Goal: Information Seeking & Learning: Learn about a topic

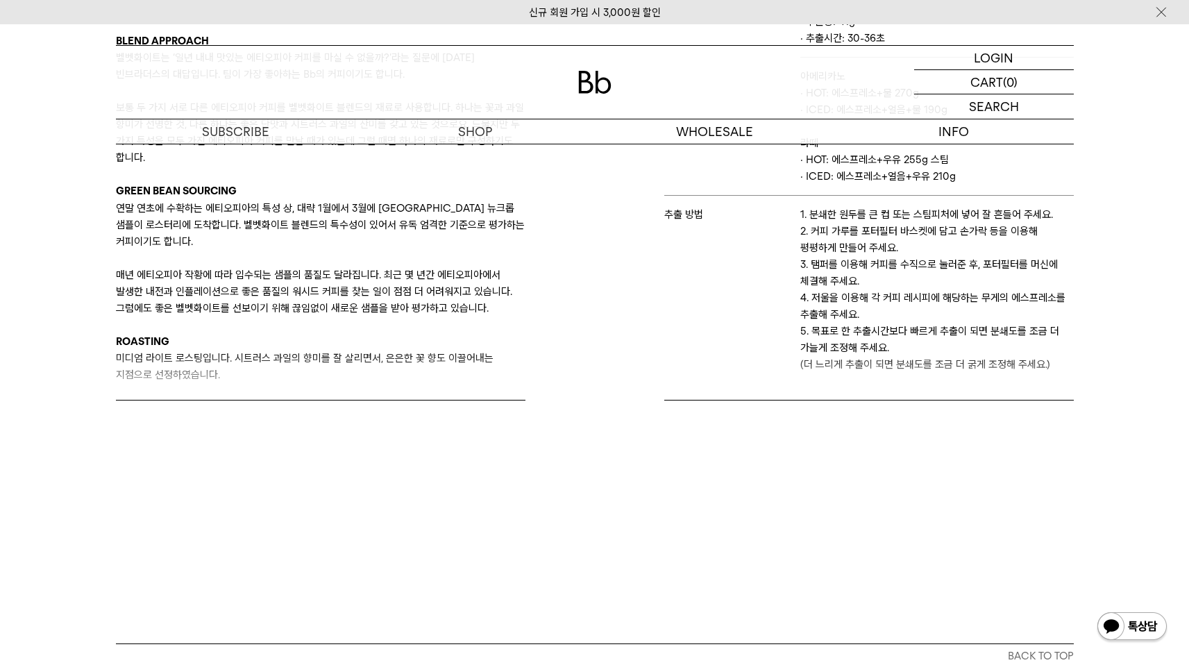
scroll to position [382, 0]
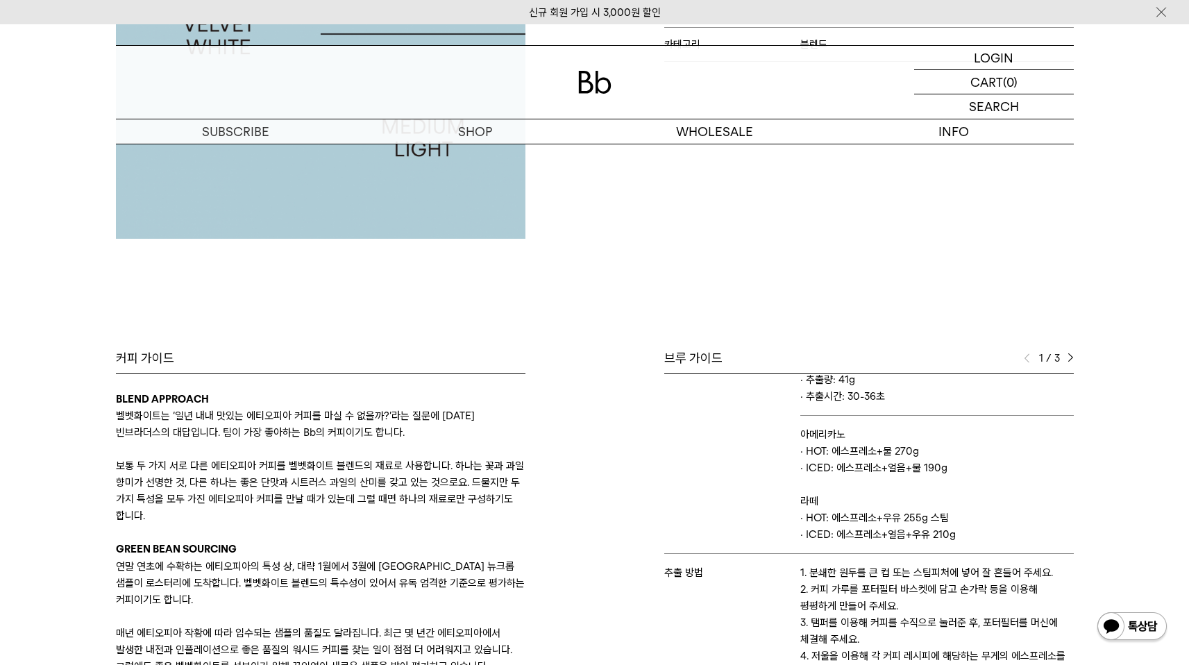
click at [1067, 353] on img at bounding box center [1070, 358] width 6 height 10
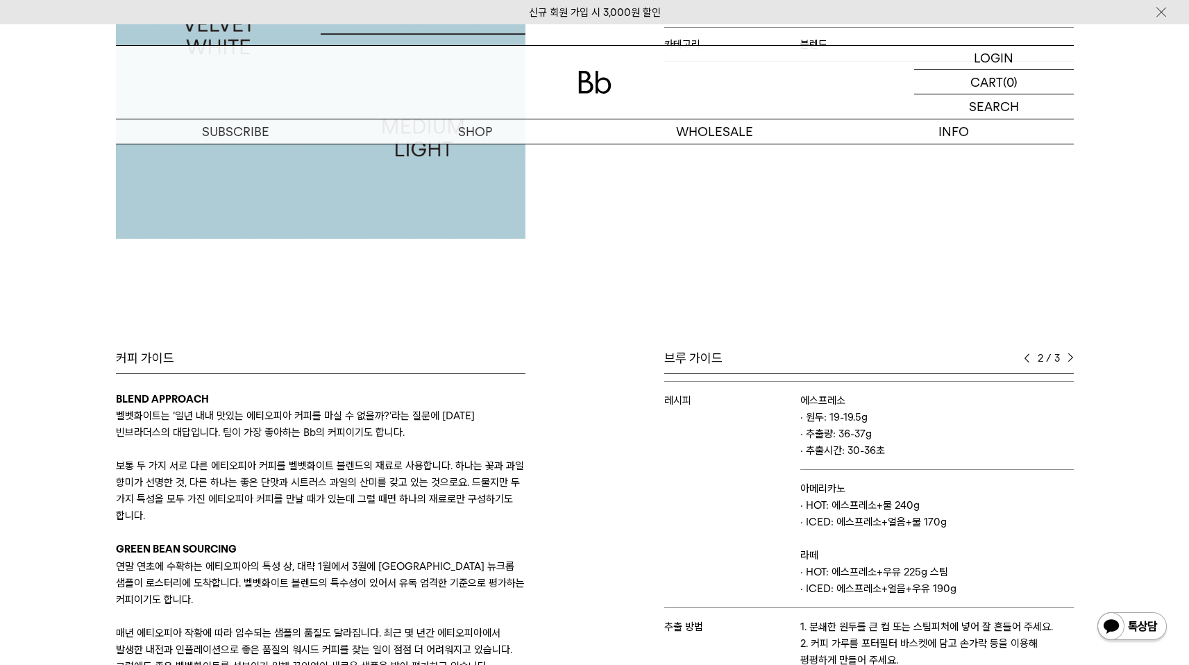
scroll to position [0, 0]
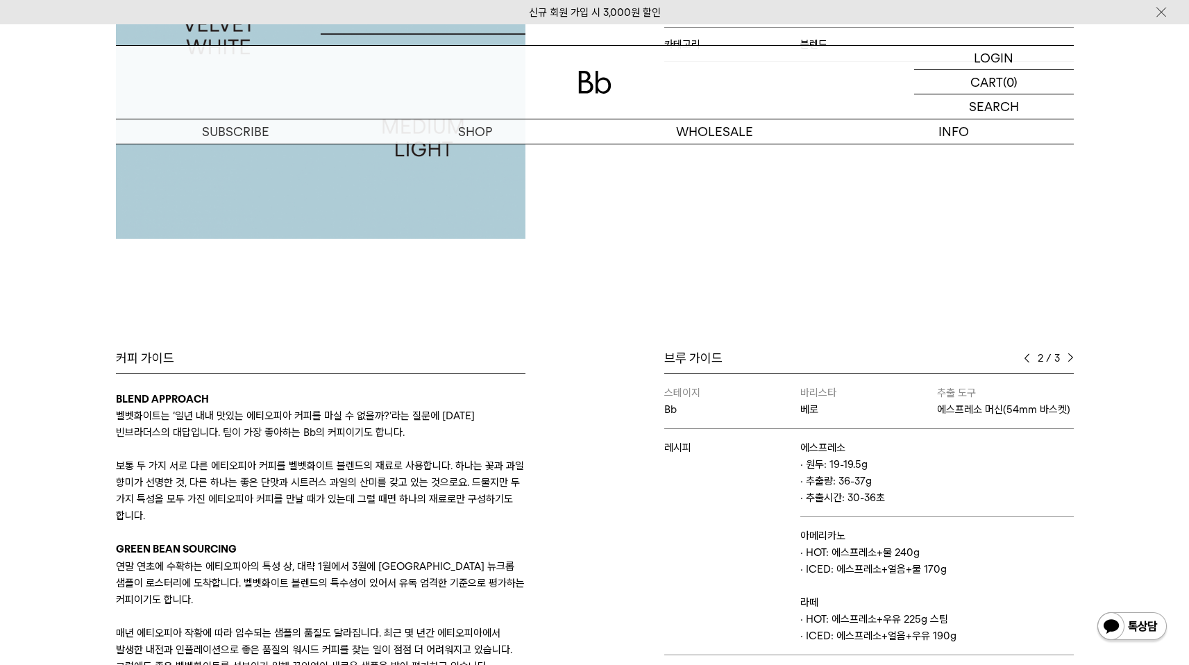
click at [1067, 350] on div "2 / 3" at bounding box center [1048, 358] width 50 height 17
click at [1068, 353] on img at bounding box center [1070, 358] width 6 height 10
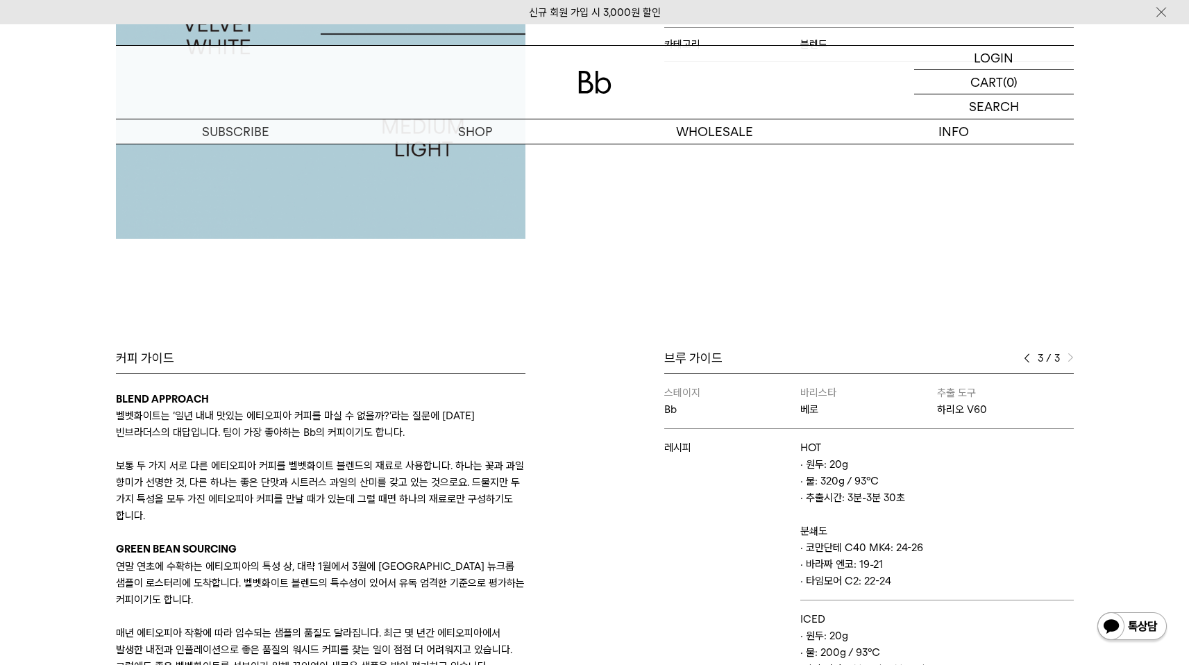
click at [1019, 357] on div "브루 가이드" at bounding box center [868, 358] width 409 height 17
click at [1022, 357] on div "브루 가이드" at bounding box center [868, 358] width 409 height 17
click at [1023, 357] on div "브루 가이드" at bounding box center [868, 358] width 409 height 17
click at [1027, 357] on img at bounding box center [1026, 358] width 6 height 10
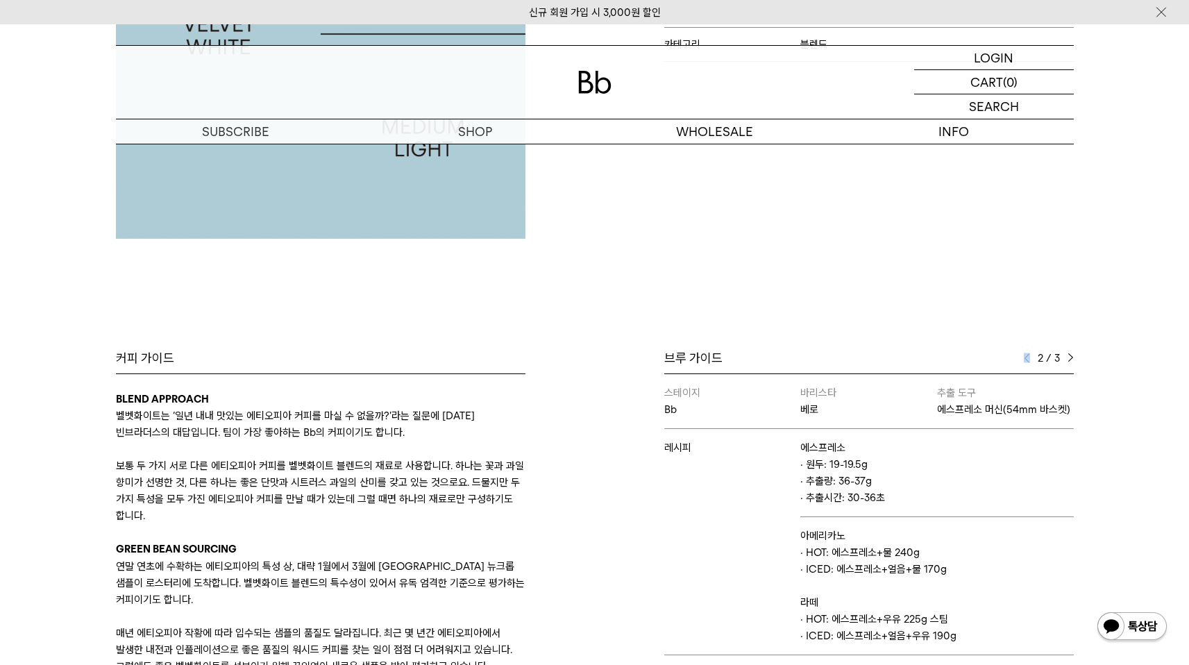
click at [1026, 357] on img at bounding box center [1026, 358] width 6 height 10
click at [1025, 357] on img at bounding box center [1026, 358] width 6 height 10
click at [1071, 358] on img at bounding box center [1070, 358] width 6 height 10
click at [1071, 357] on img at bounding box center [1070, 358] width 6 height 10
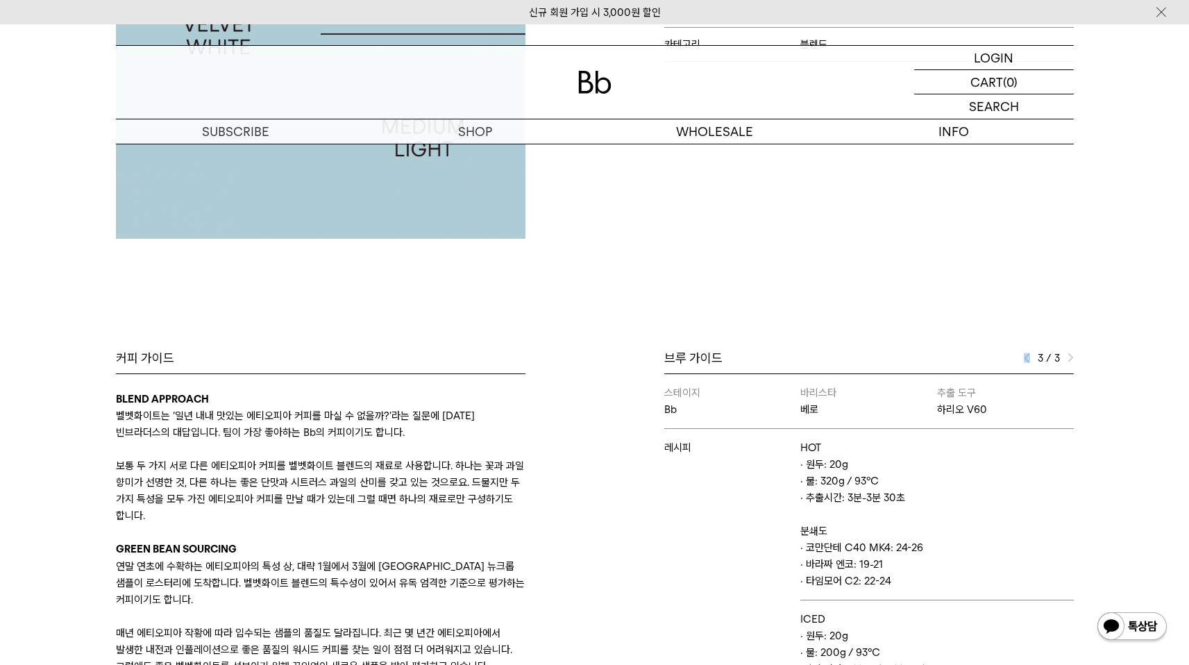
click at [1071, 357] on img at bounding box center [1070, 358] width 6 height 10
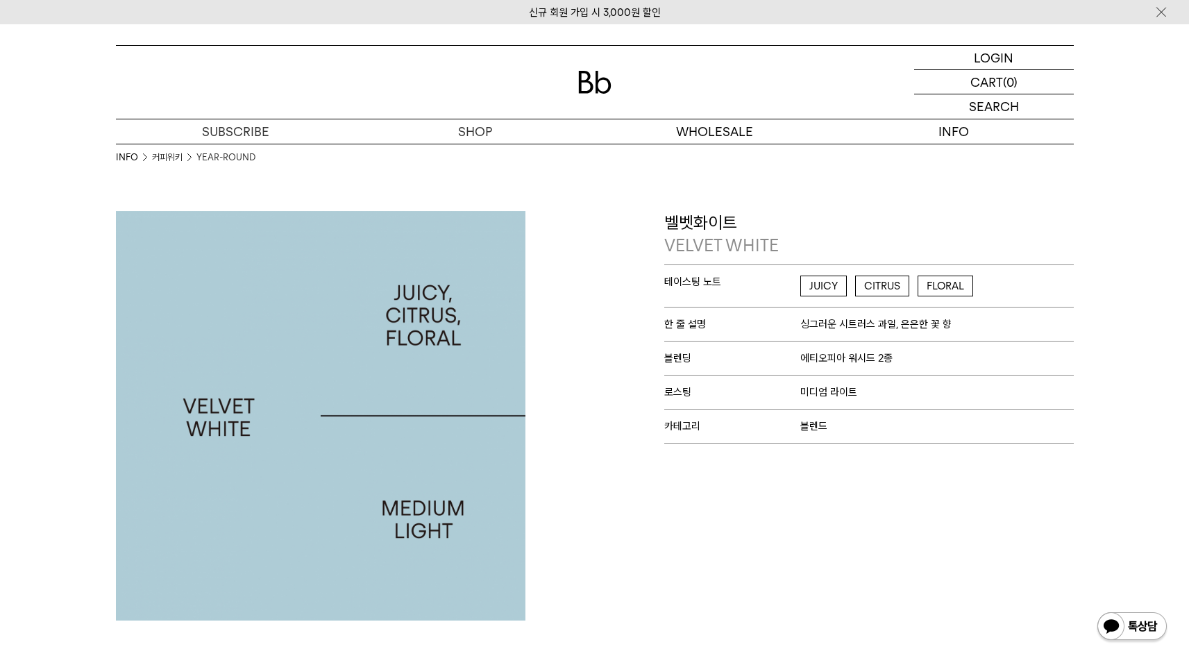
click at [838, 352] on span "에티오피아 워시드 2종" at bounding box center [846, 358] width 92 height 12
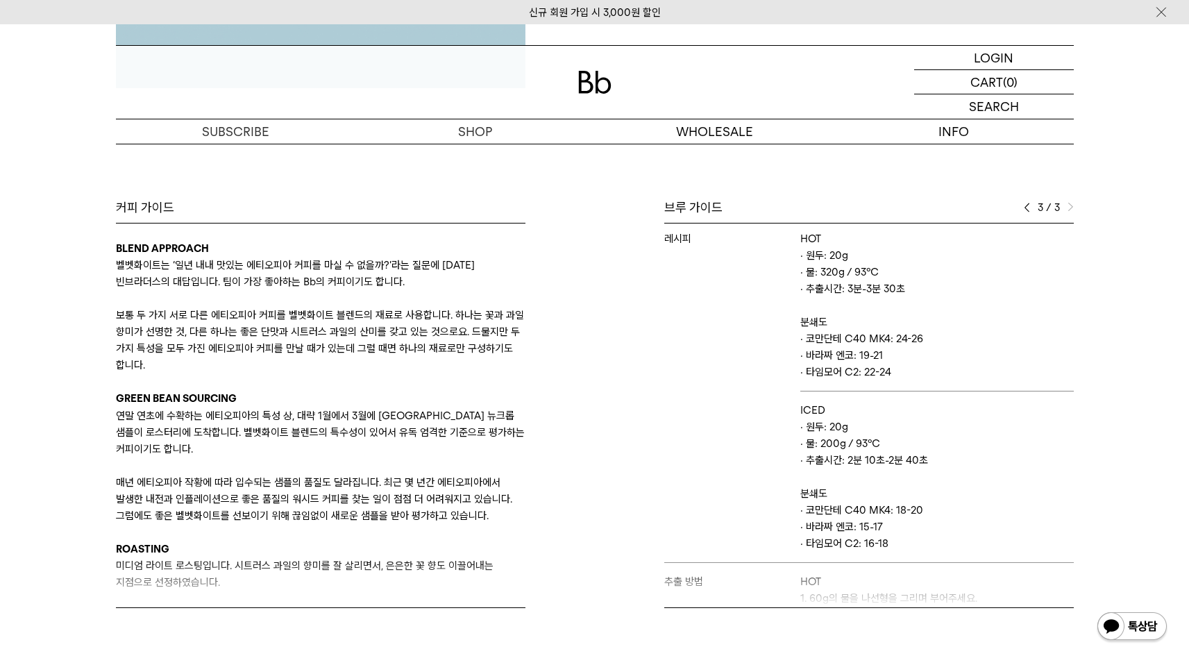
scroll to position [59, 0]
drag, startPoint x: 796, startPoint y: 411, endPoint x: 915, endPoint y: 475, distance: 134.7
click at [915, 475] on td "ICED · 원두: 20g · 물: 200g / 93℃ · 추출시간: 2분 10초-2분 40초 분쇄도 · 코만단테 C40 MK4: 18-20 …" at bounding box center [936, 476] width 273 height 171
click at [884, 544] on p "· 타임모어 C2: 16-18" at bounding box center [936, 542] width 273 height 17
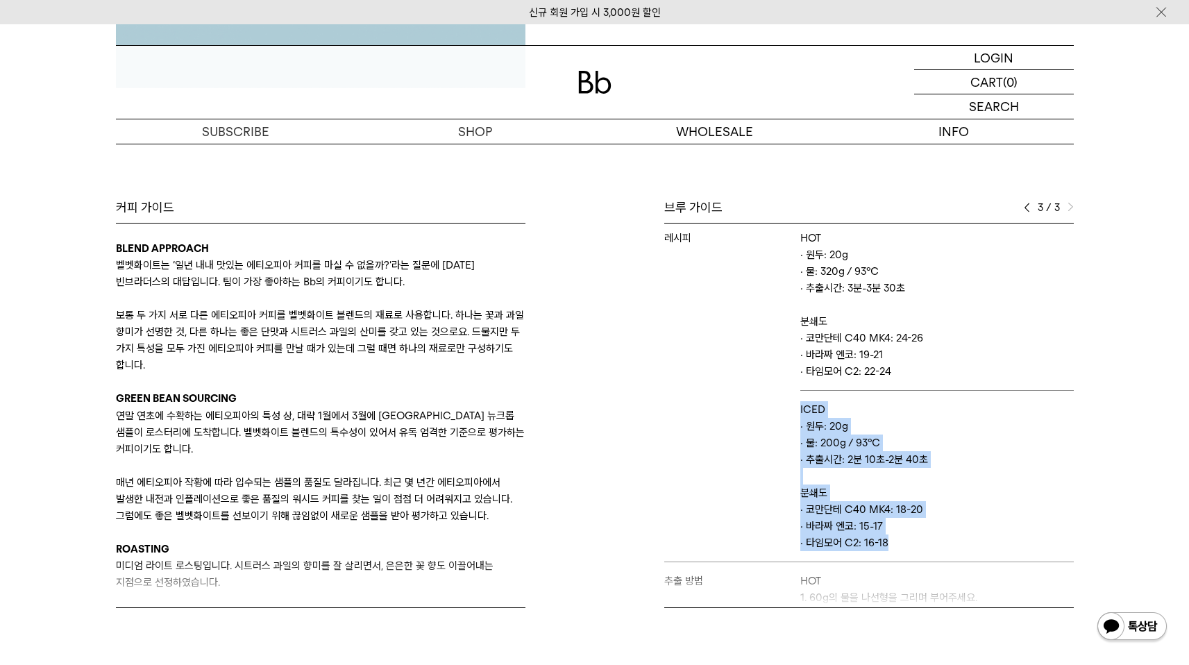
drag, startPoint x: 881, startPoint y: 542, endPoint x: 801, endPoint y: 414, distance: 151.1
click at [800, 411] on td "ICED · 원두: 20g · 물: 200g / 93℃ · 추출시간: 2분 10초-2분 40초 분쇄도 · 코만단테 C40 MK4: 18-20 …" at bounding box center [936, 476] width 273 height 171
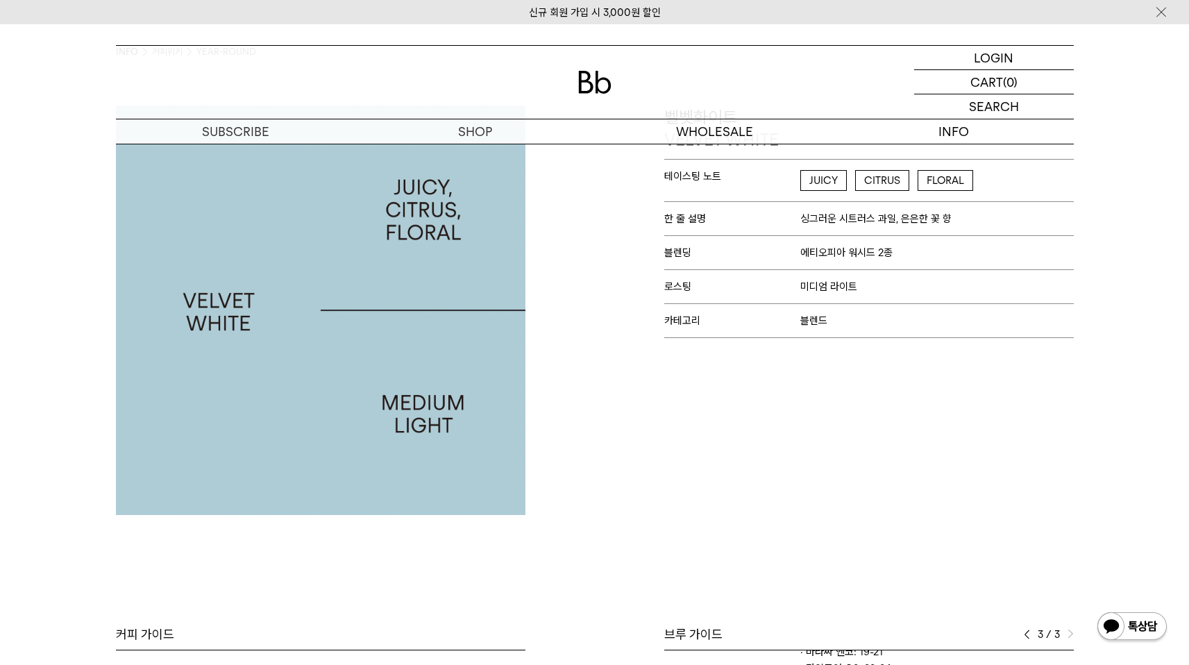
scroll to position [92, 0]
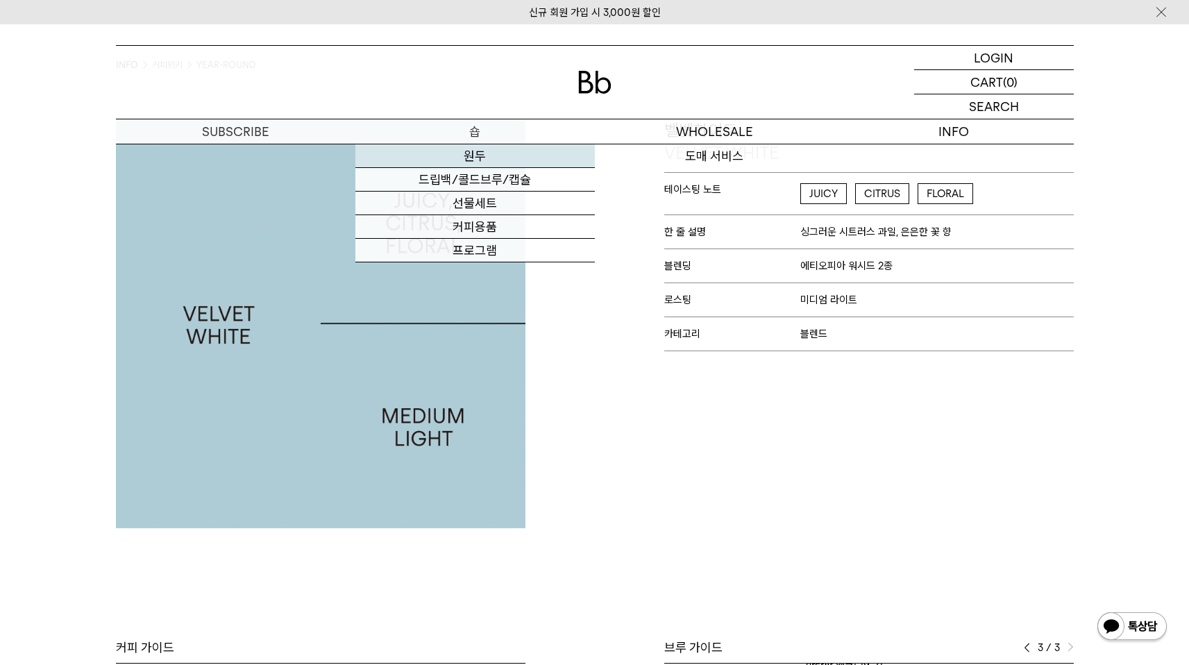
click at [470, 154] on link "원두" at bounding box center [474, 156] width 239 height 24
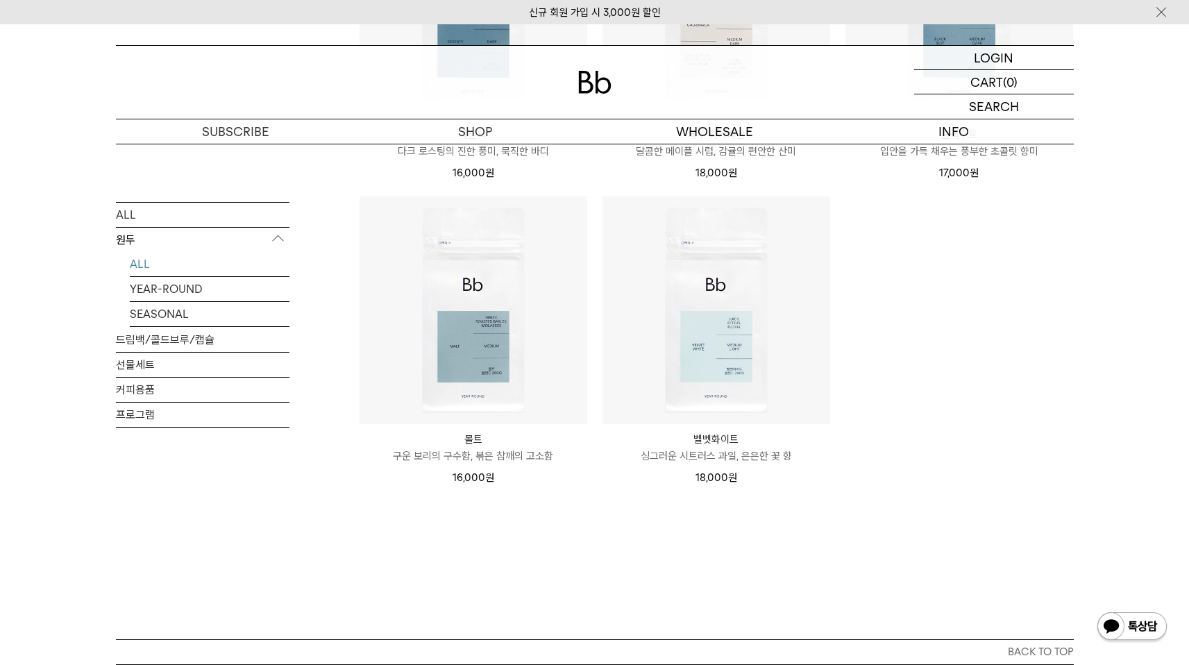
scroll to position [1322, 0]
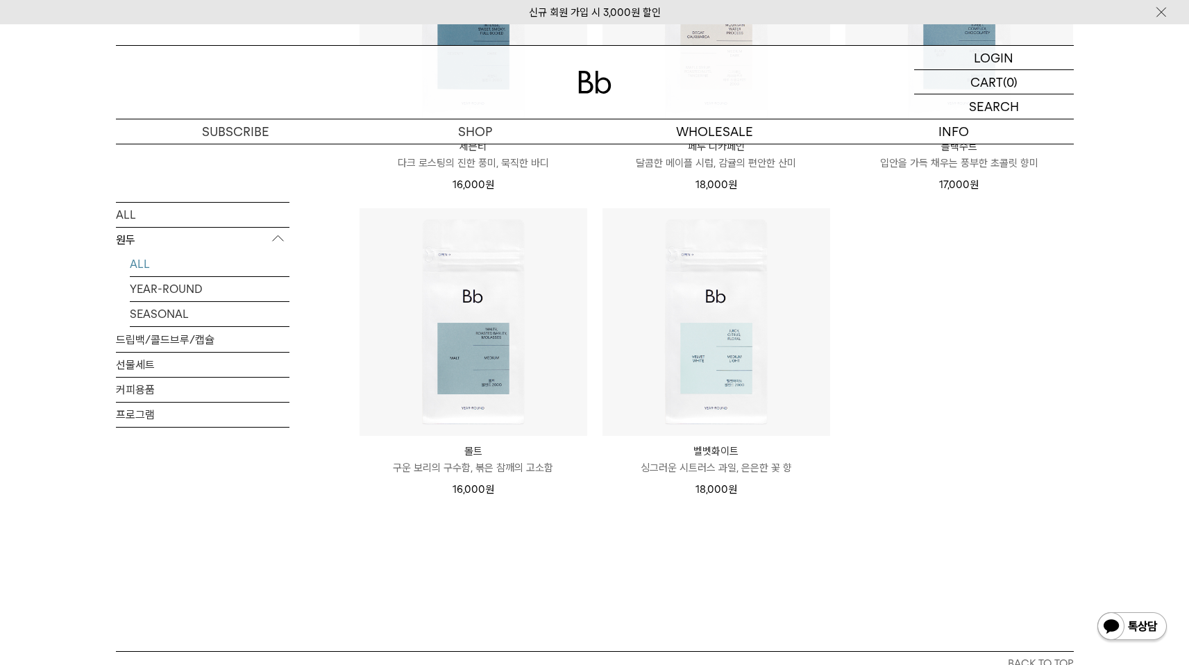
click at [733, 459] on p "싱그러운 시트러스 과일, 은은한 꽃 향" at bounding box center [716, 467] width 228 height 17
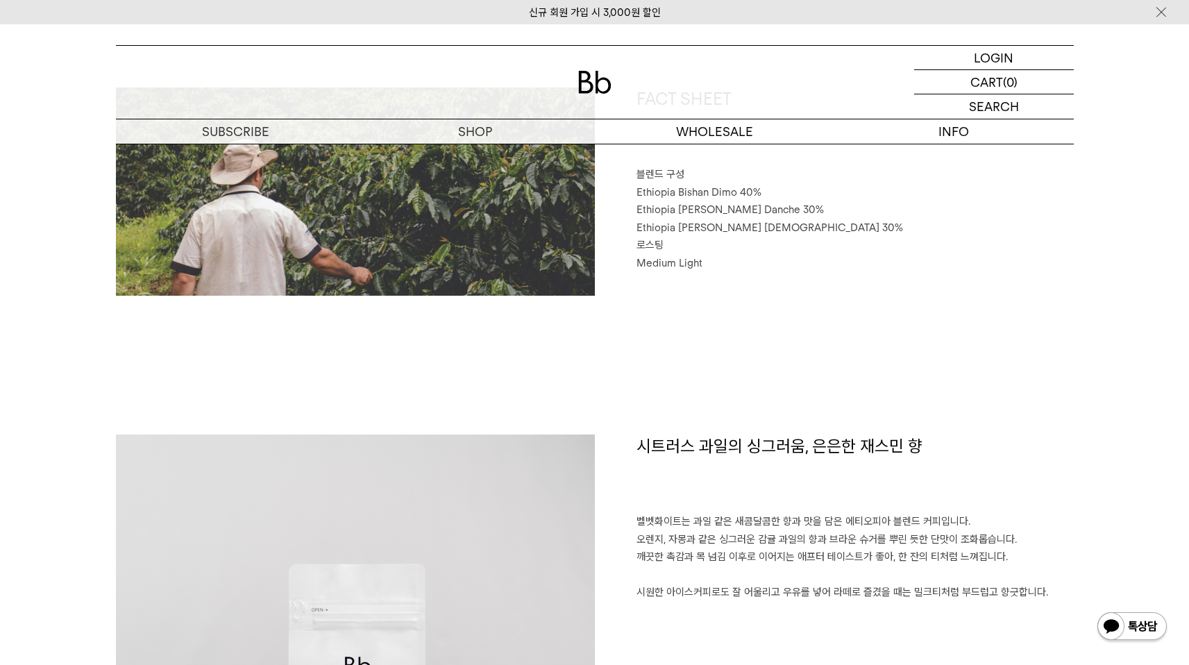
scroll to position [654, 0]
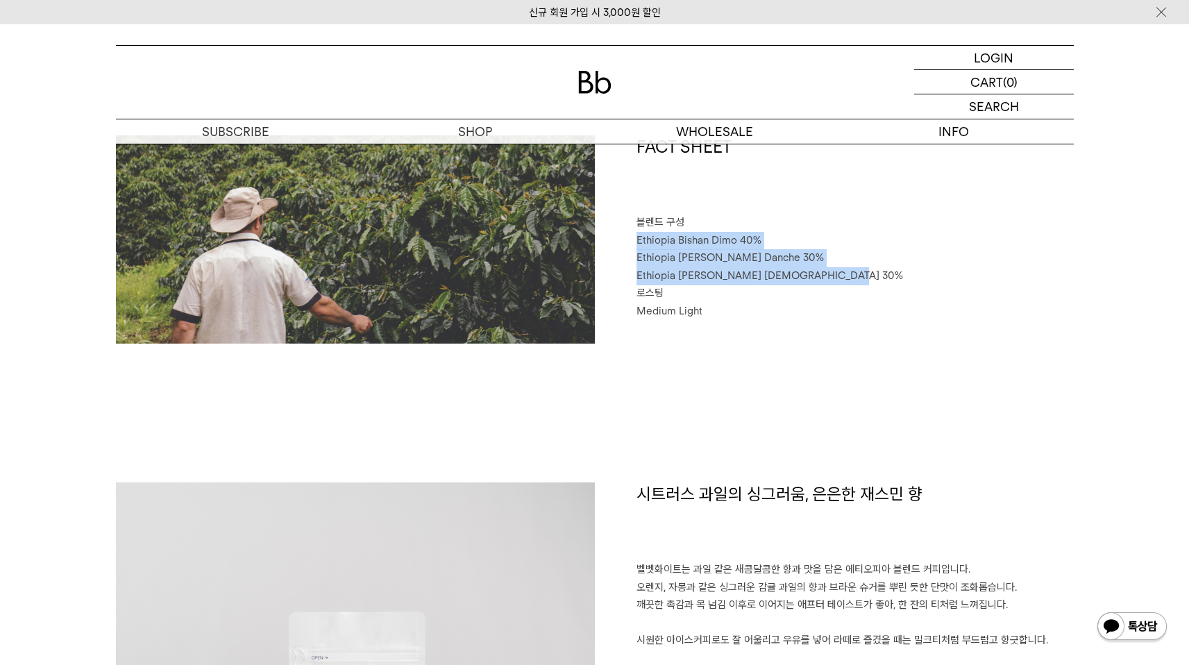
drag, startPoint x: 629, startPoint y: 235, endPoint x: 840, endPoint y: 273, distance: 214.4
click at [840, 273] on div "FACT SHEET 블렌드 구성 Ethiopia Bishan Dimo 40% Ethiopia Habtamu Yirgacheffe Danche …" at bounding box center [834, 239] width 479 height 208
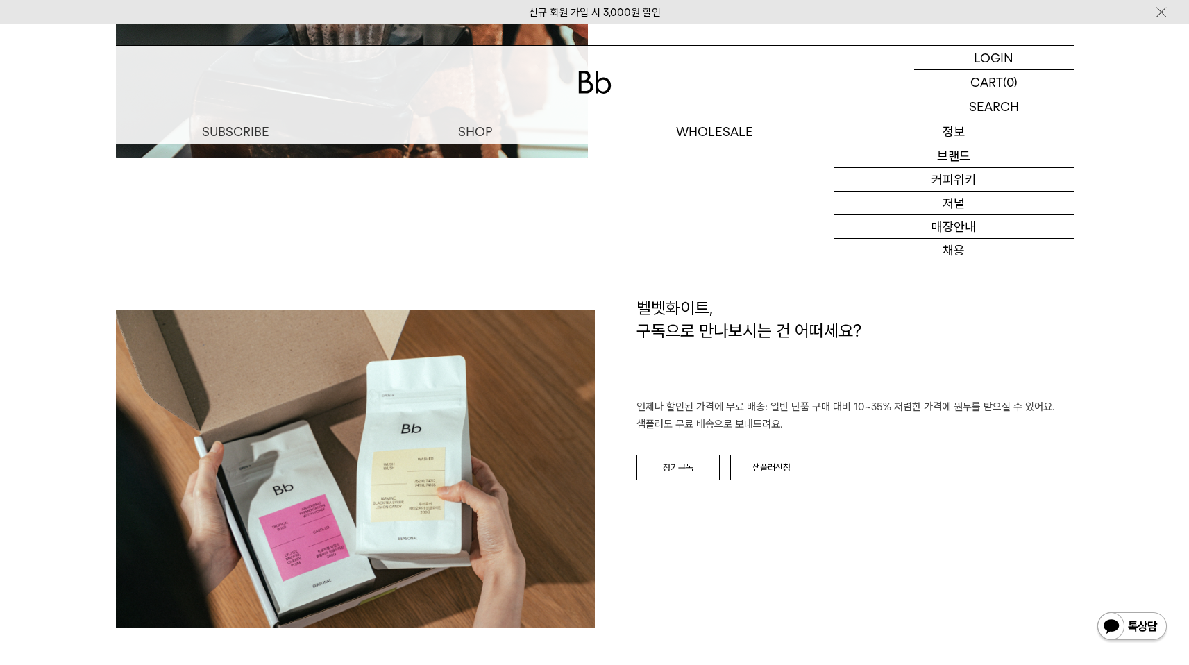
scroll to position [2187, 0]
